Goal: Information Seeking & Learning: Learn about a topic

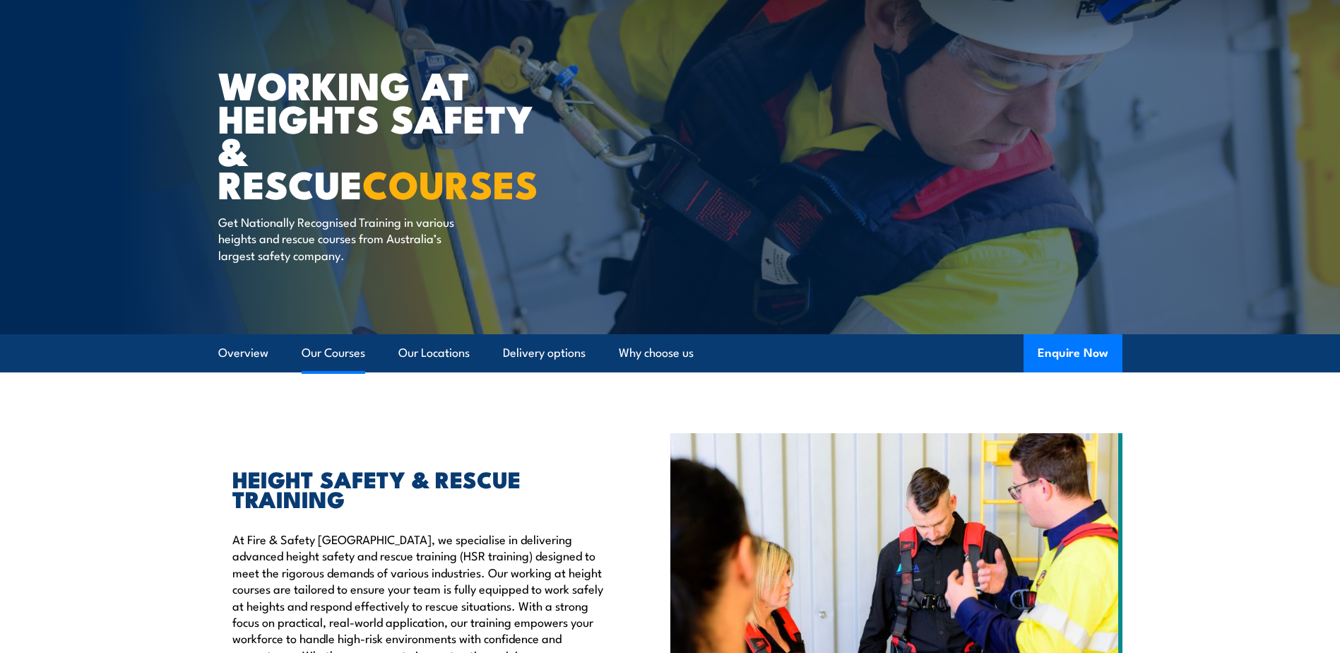
click at [328, 362] on link "Our Courses" at bounding box center [334, 352] width 64 height 37
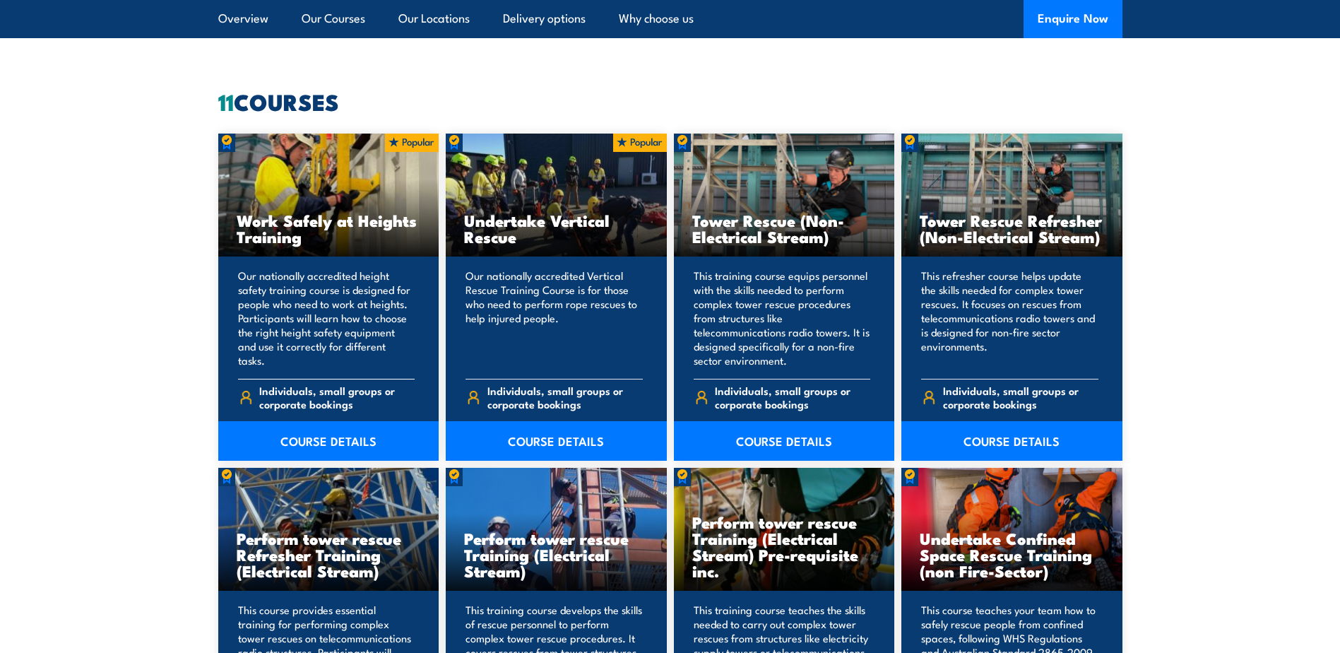
scroll to position [1072, 0]
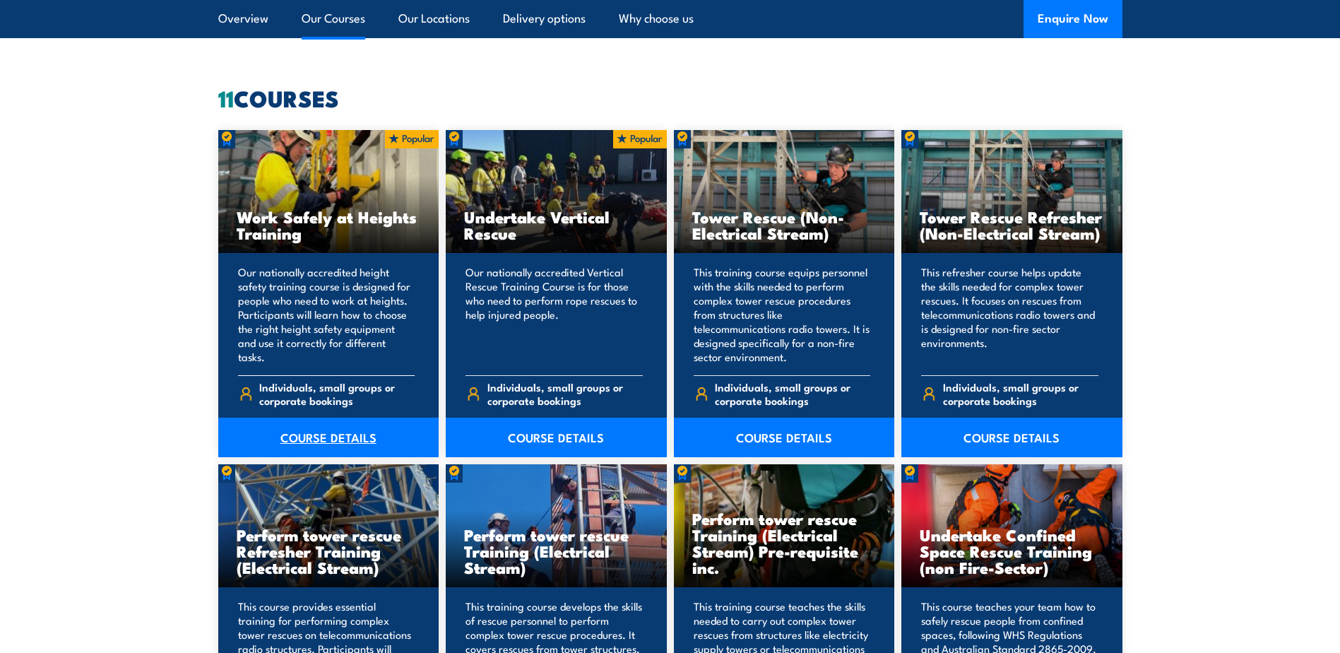
click at [294, 451] on link "COURSE DETAILS" at bounding box center [328, 437] width 221 height 40
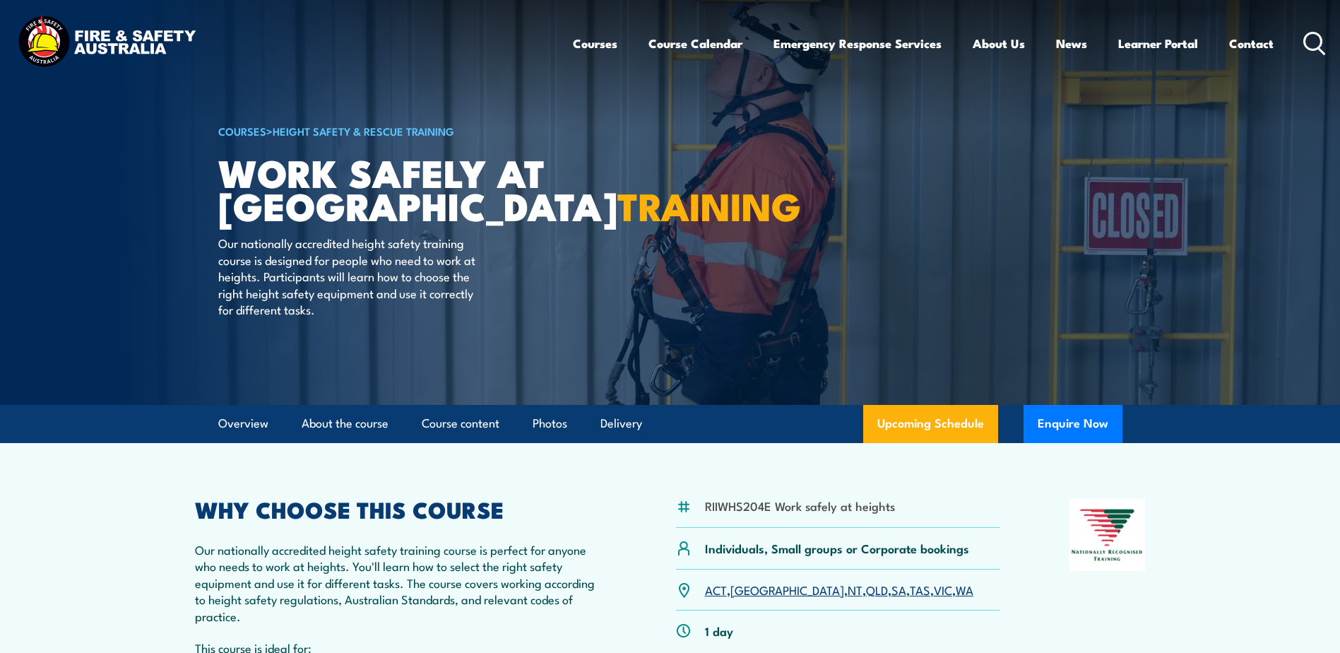
click at [866, 593] on link "QLD" at bounding box center [877, 589] width 22 height 17
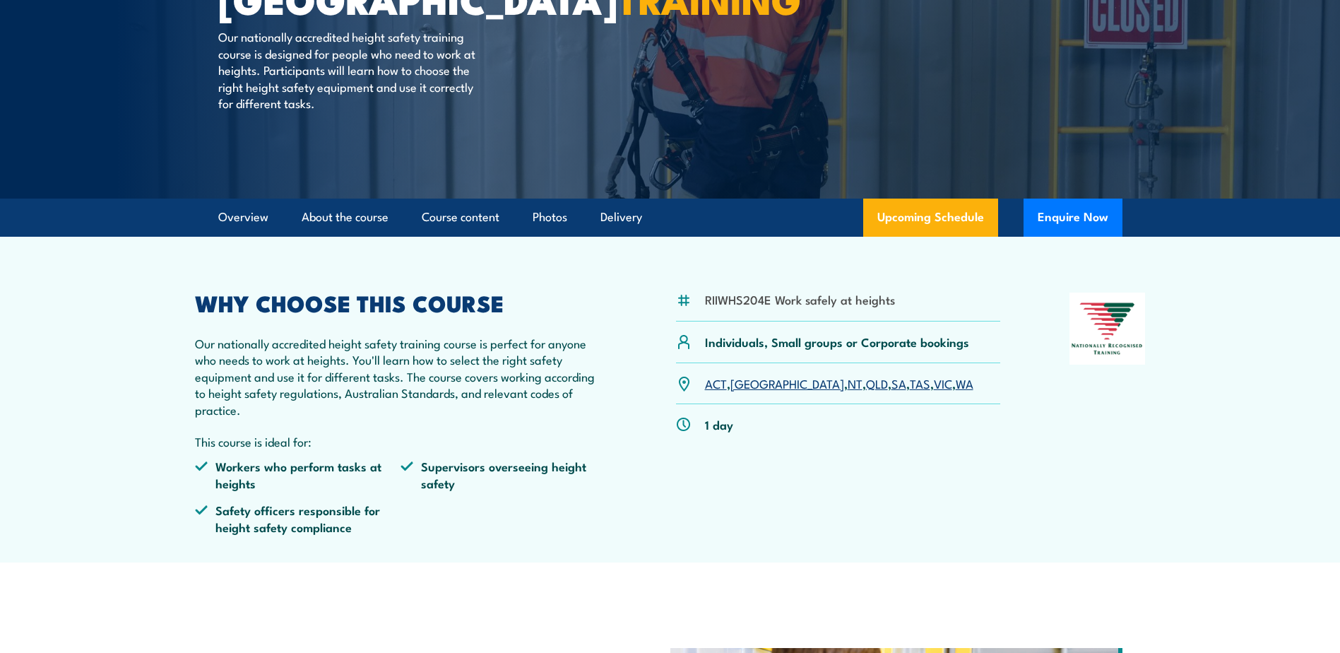
scroll to position [212, 0]
